Goal: Find specific page/section: Find specific page/section

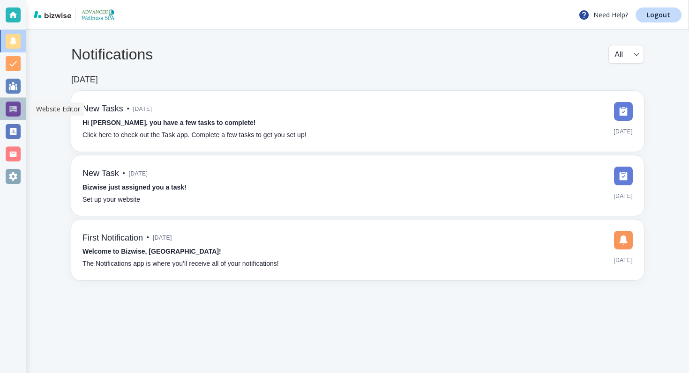
click at [11, 113] on div at bounding box center [13, 109] width 15 height 15
